Goal: Information Seeking & Learning: Learn about a topic

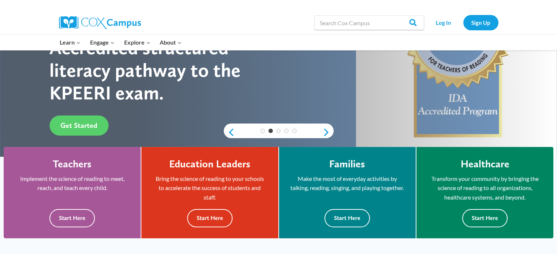
scroll to position [114, 0]
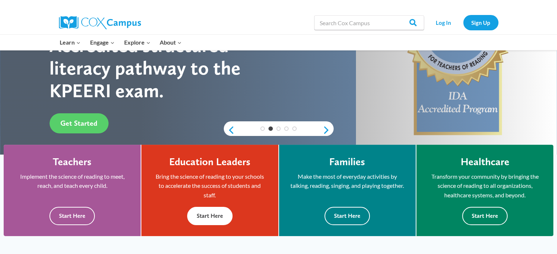
click at [273, 188] on div "Education Leaders Bring the science of reading to your schools to accelerate th…" at bounding box center [209, 190] width 137 height 91
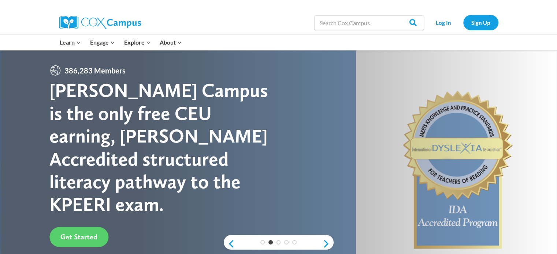
click at [455, 83] on div at bounding box center [278, 170] width 557 height 241
drag, startPoint x: 455, startPoint y: 83, endPoint x: 404, endPoint y: 82, distance: 51.3
click at [404, 82] on div at bounding box center [278, 170] width 557 height 241
click at [430, 20] on link "Log In" at bounding box center [443, 22] width 32 height 15
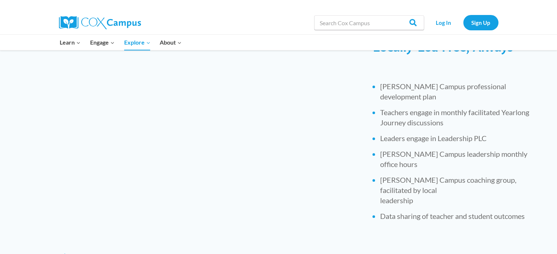
scroll to position [301, 0]
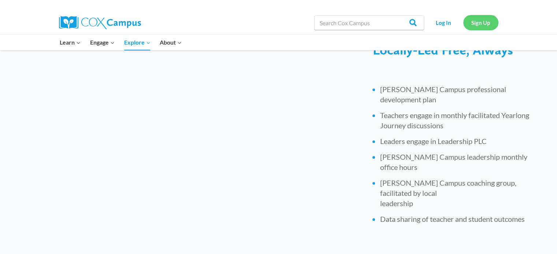
click at [472, 26] on link "Sign Up" at bounding box center [480, 22] width 35 height 15
click at [445, 22] on link "Log In" at bounding box center [443, 22] width 32 height 15
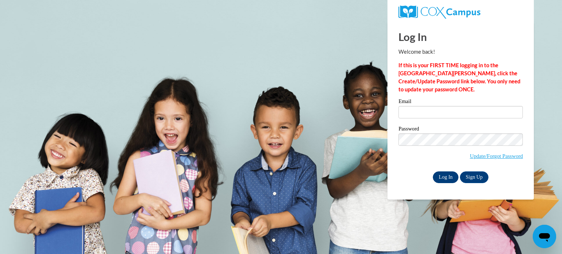
type input "rociocussiespejo@gmail.com"
click at [448, 180] on input "Log In" at bounding box center [446, 178] width 26 height 12
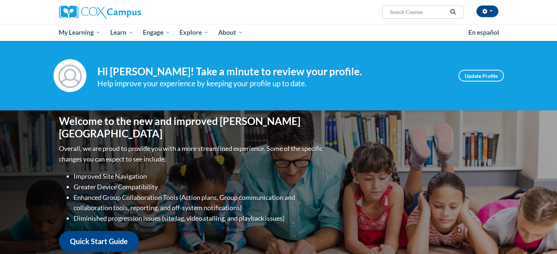
click at [448, 180] on div "Welcome to the new and improved [PERSON_NAME] Campus Overall, we are proud to p…" at bounding box center [278, 184] width 461 height 146
click at [448, 180] on div "Welcome to the new and improved Cox Campus Overall, we are proud to provide you…" at bounding box center [278, 184] width 461 height 146
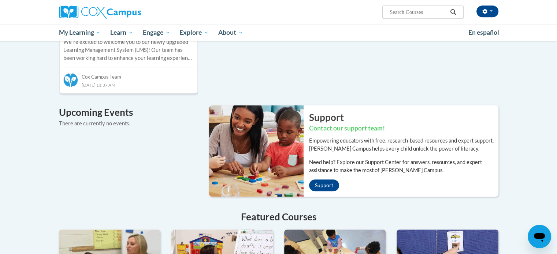
scroll to position [413, 0]
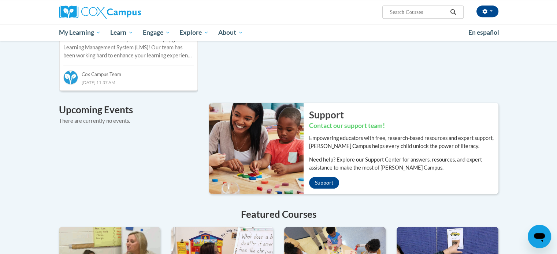
click at [554, 181] on div "Your profile Hi [PERSON_NAME]! Take a minute to review your profile. Help impro…" at bounding box center [278, 31] width 557 height 806
drag, startPoint x: 554, startPoint y: 181, endPoint x: 562, endPoint y: 160, distance: 21.8
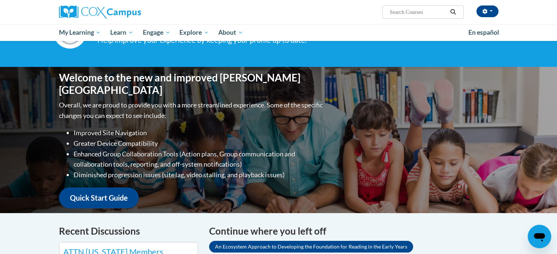
scroll to position [45, 0]
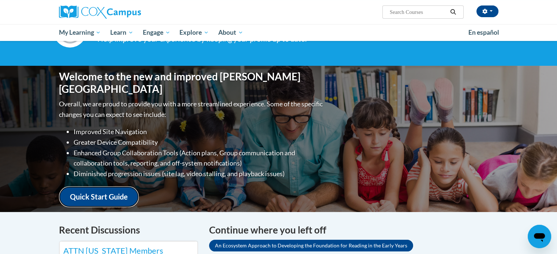
click at [111, 200] on link "Quick Start Guide" at bounding box center [99, 197] width 80 height 21
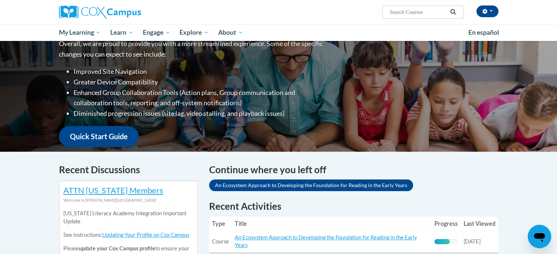
scroll to position [106, 0]
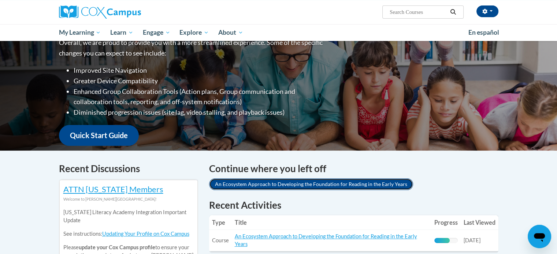
click at [320, 183] on link "An Ecosystem Approach to Developing the Foundation for Reading in the Early Yea…" at bounding box center [311, 185] width 204 height 12
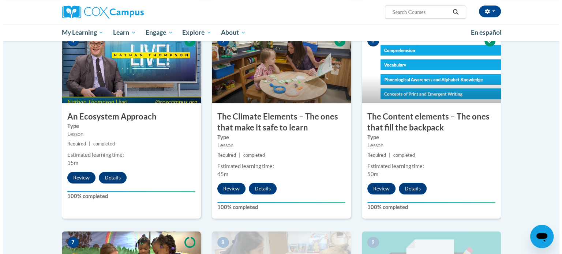
scroll to position [605, 0]
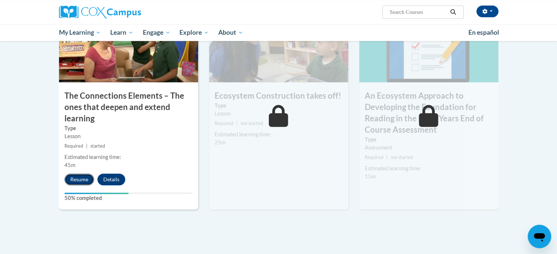
click at [72, 180] on button "Resume" at bounding box center [79, 180] width 30 height 12
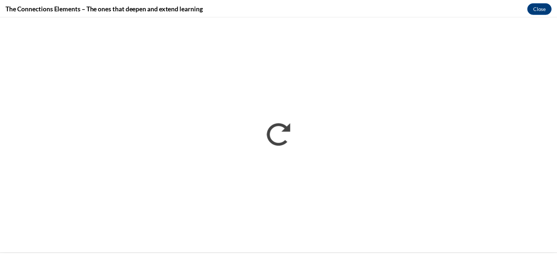
scroll to position [0, 0]
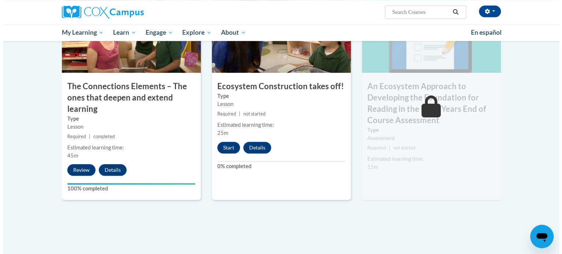
scroll to position [615, 0]
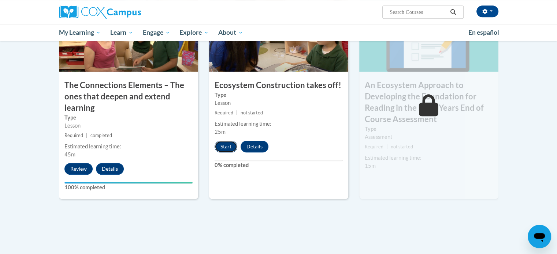
click at [231, 147] on button "Start" at bounding box center [225, 147] width 23 height 12
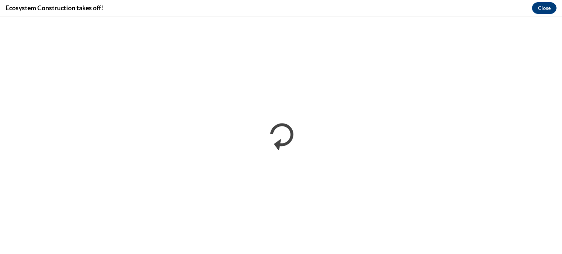
scroll to position [0, 0]
